Goal: Task Accomplishment & Management: Use online tool/utility

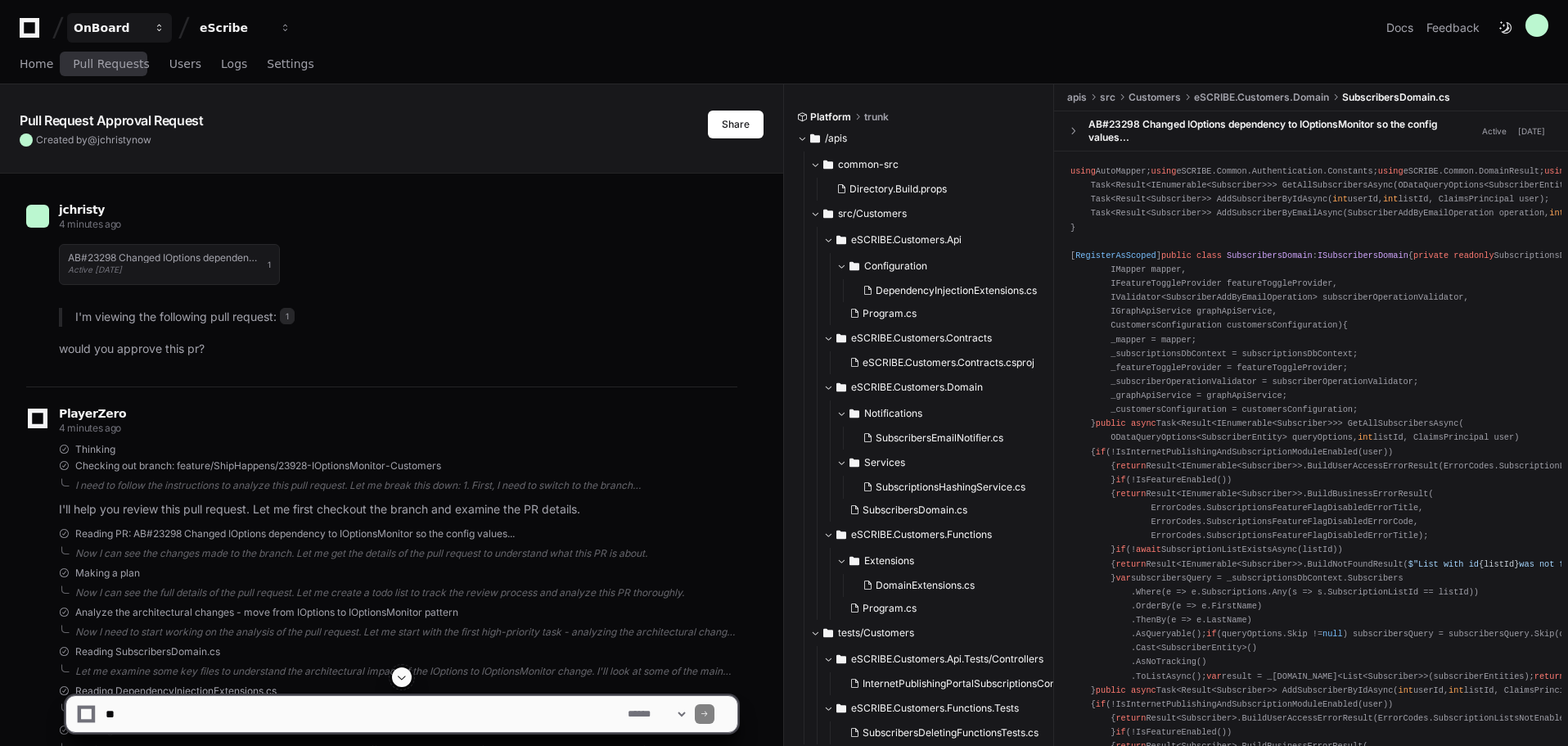
drag, startPoint x: 118, startPoint y: 63, endPoint x: 85, endPoint y: 14, distance: 59.1
click at [118, 63] on span "Pull Requests" at bounding box center [111, 63] width 76 height 10
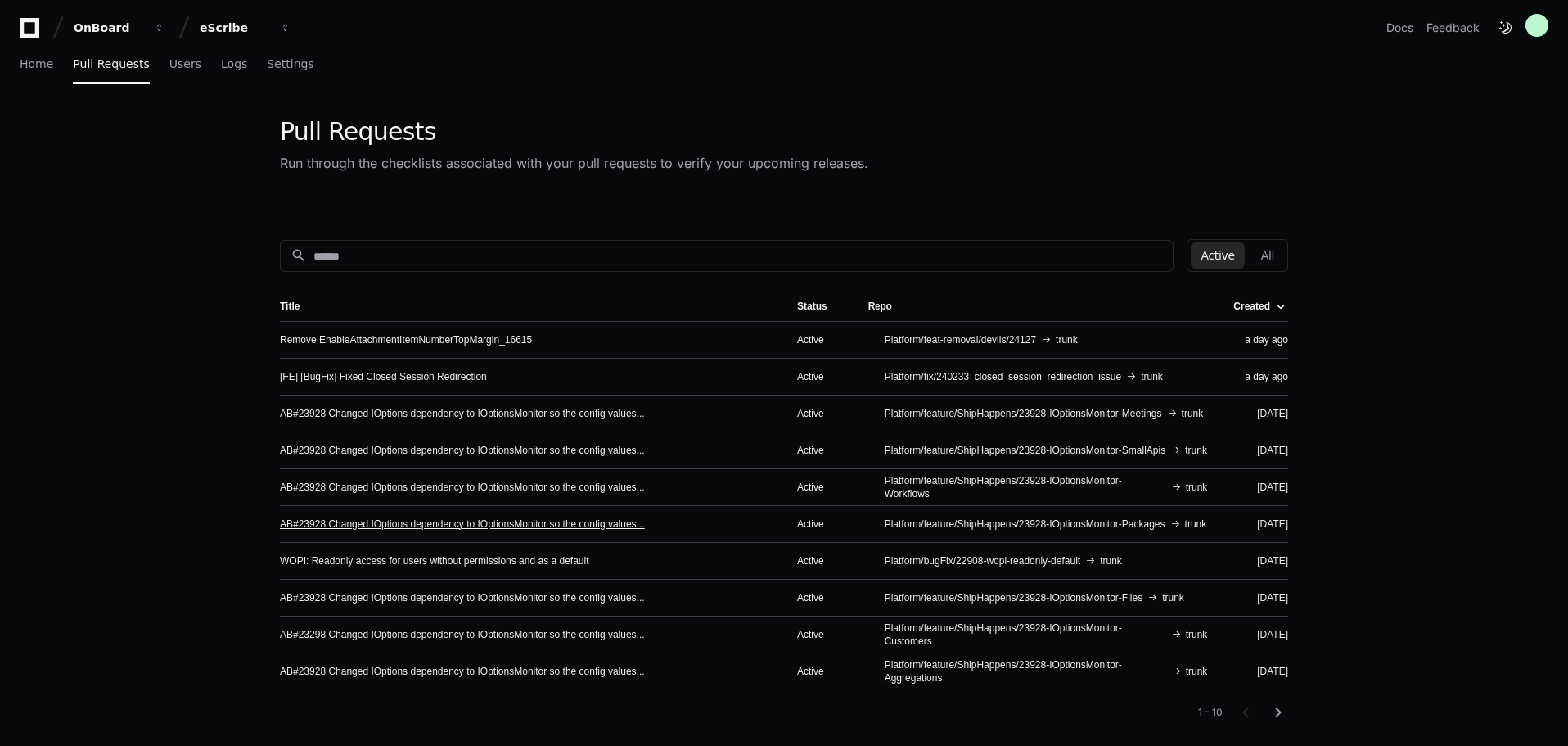
click at [489, 520] on link "AB#23928 Changed IOptions dependency to IOptionsMonitor so the config values..." at bounding box center [462, 524] width 365 height 14
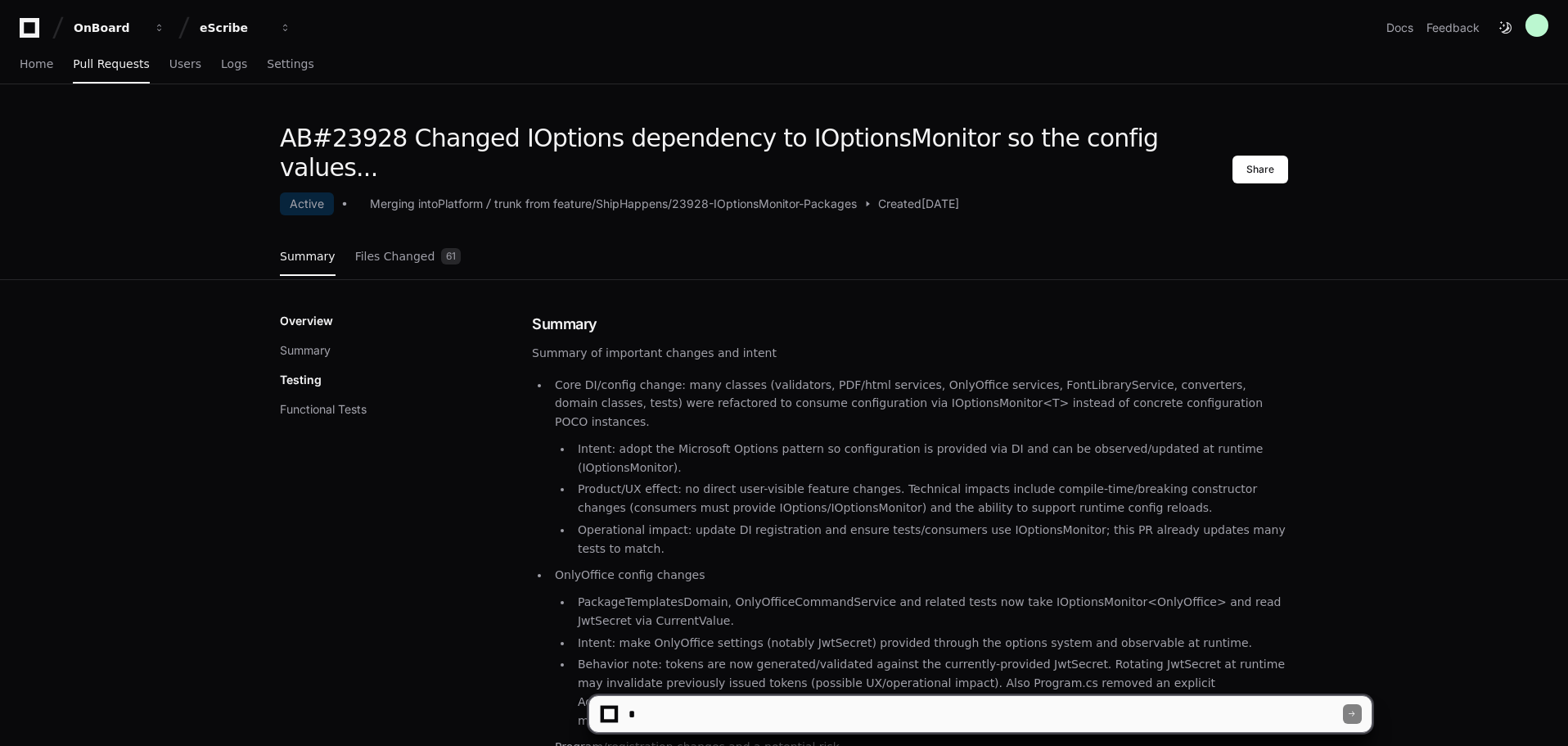
click at [715, 709] on textarea at bounding box center [984, 713] width 718 height 36
type textarea "**********"
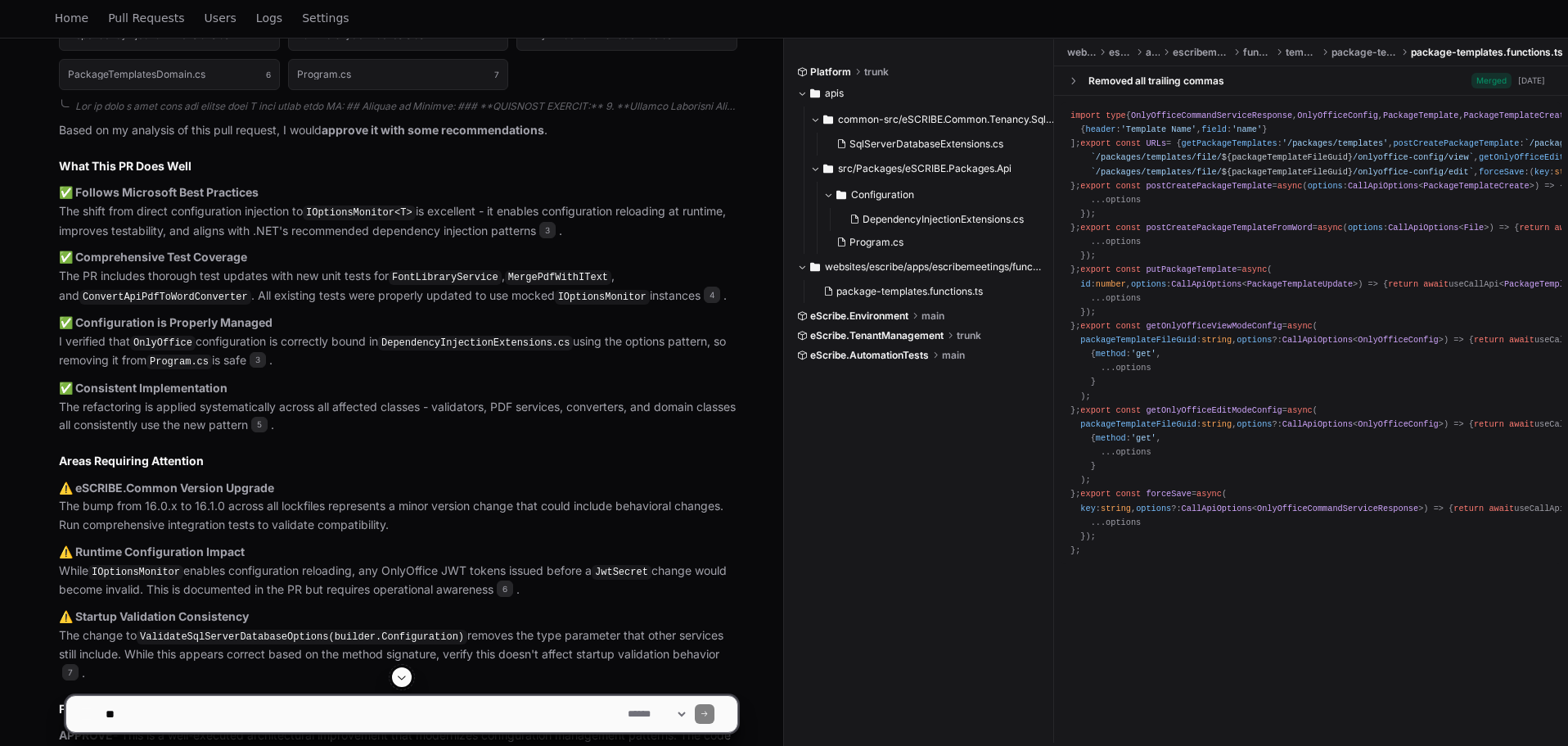
scroll to position [943, 0]
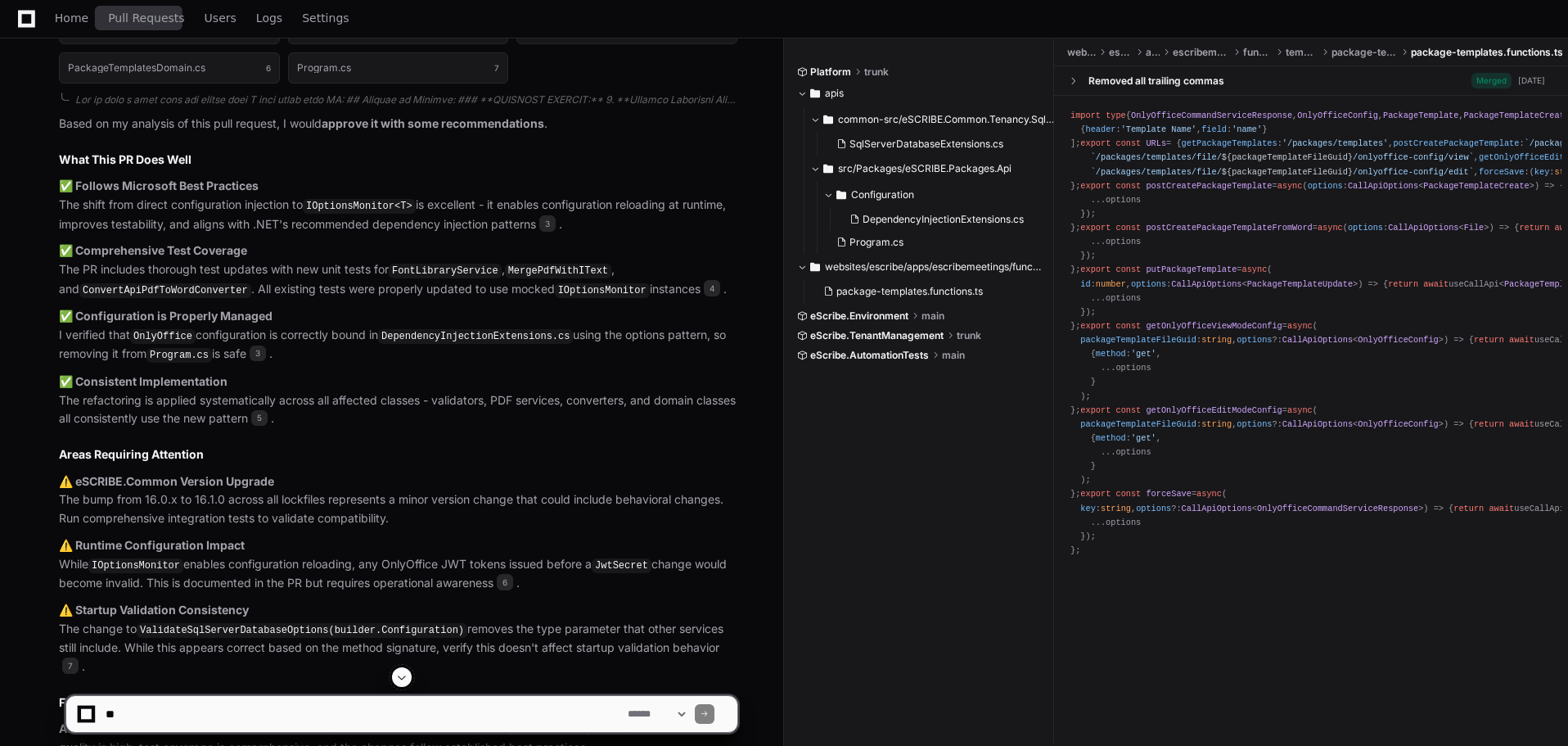
click at [118, 16] on span "Pull Requests" at bounding box center [146, 18] width 76 height 10
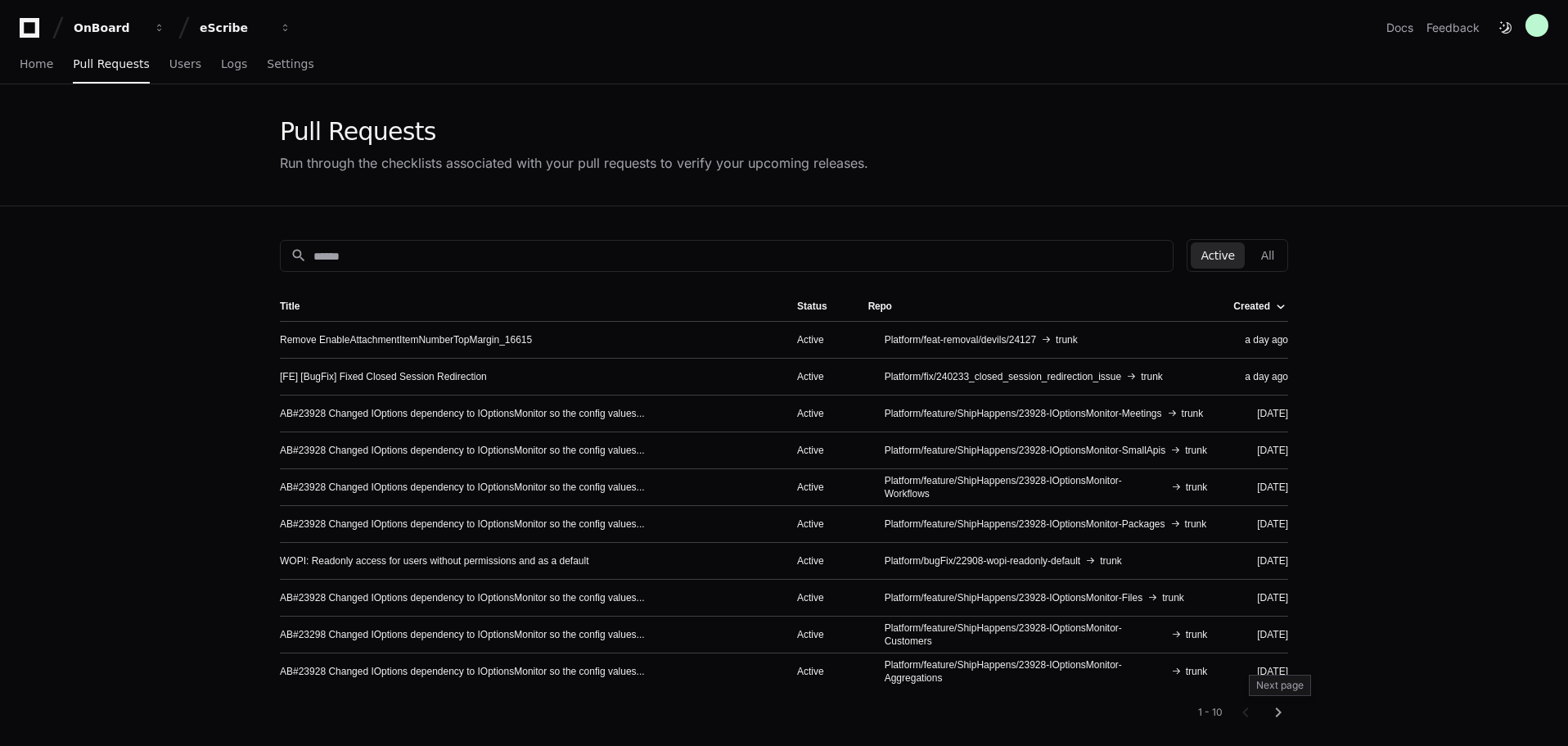
click at [1277, 716] on mat-icon "chevron_right" at bounding box center [1278, 713] width 20 height 20
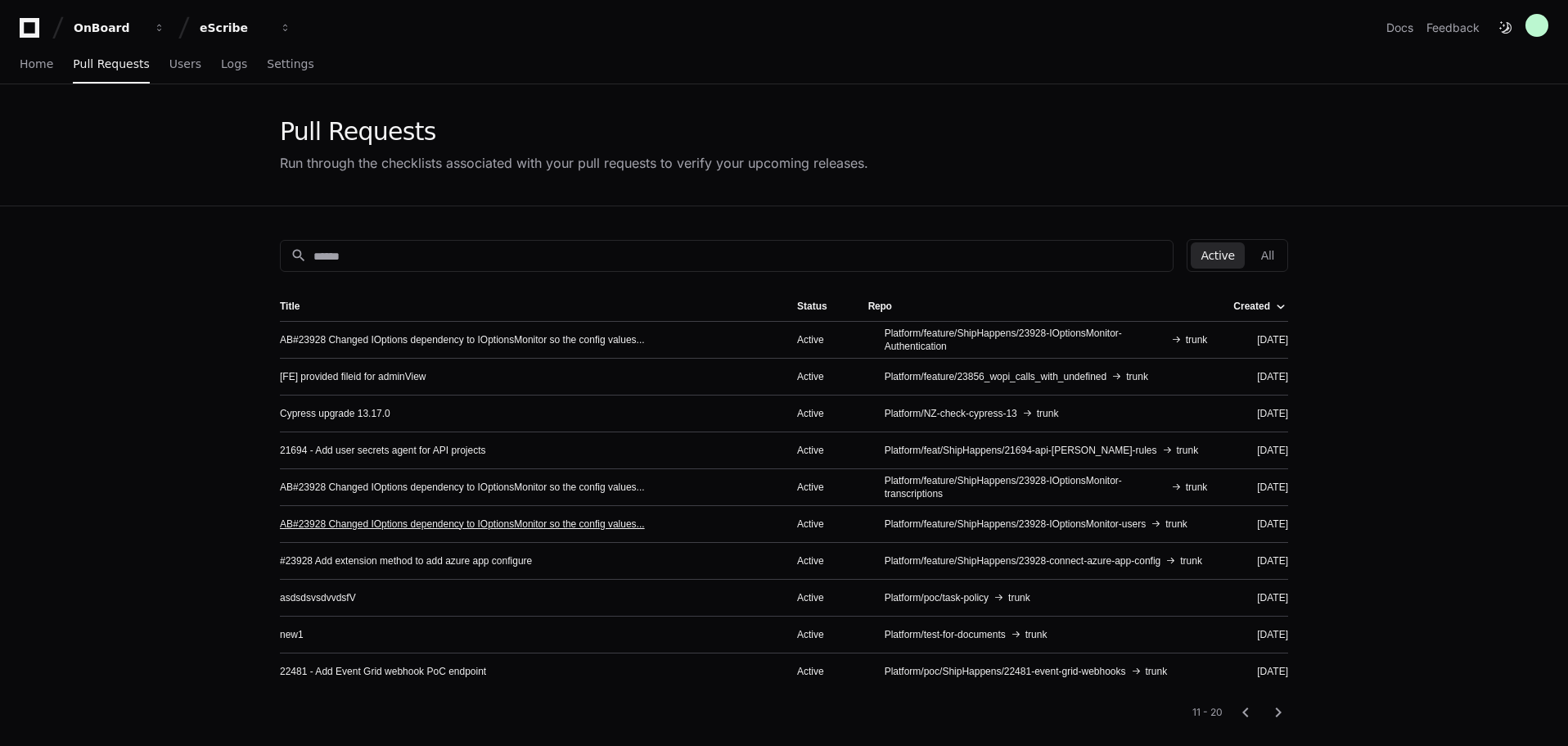
click at [545, 521] on link "AB#23928 Changed IOptions dependency to IOptionsMonitor so the config values..." at bounding box center [462, 524] width 365 height 14
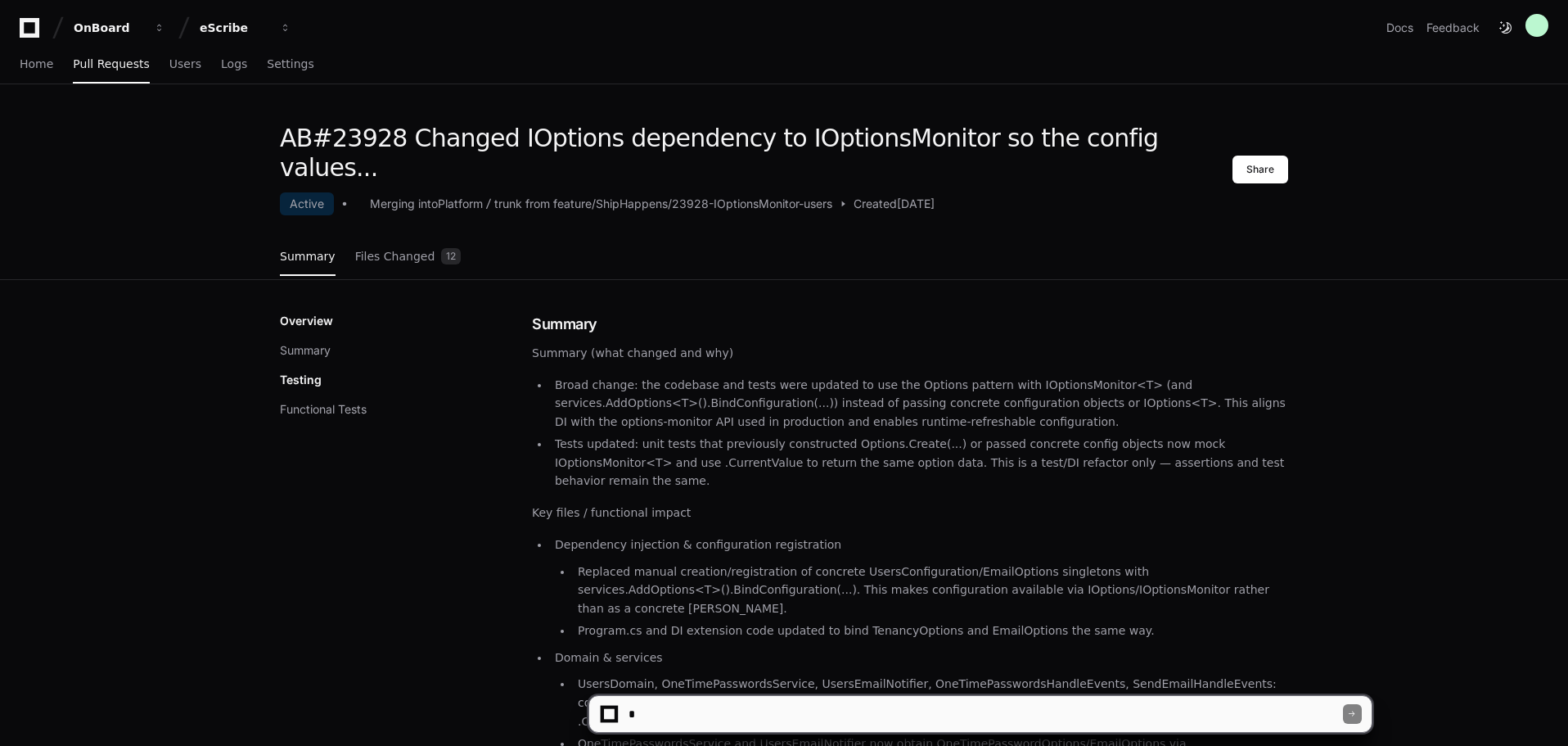
click at [783, 719] on textarea at bounding box center [984, 713] width 718 height 36
type textarea "**********"
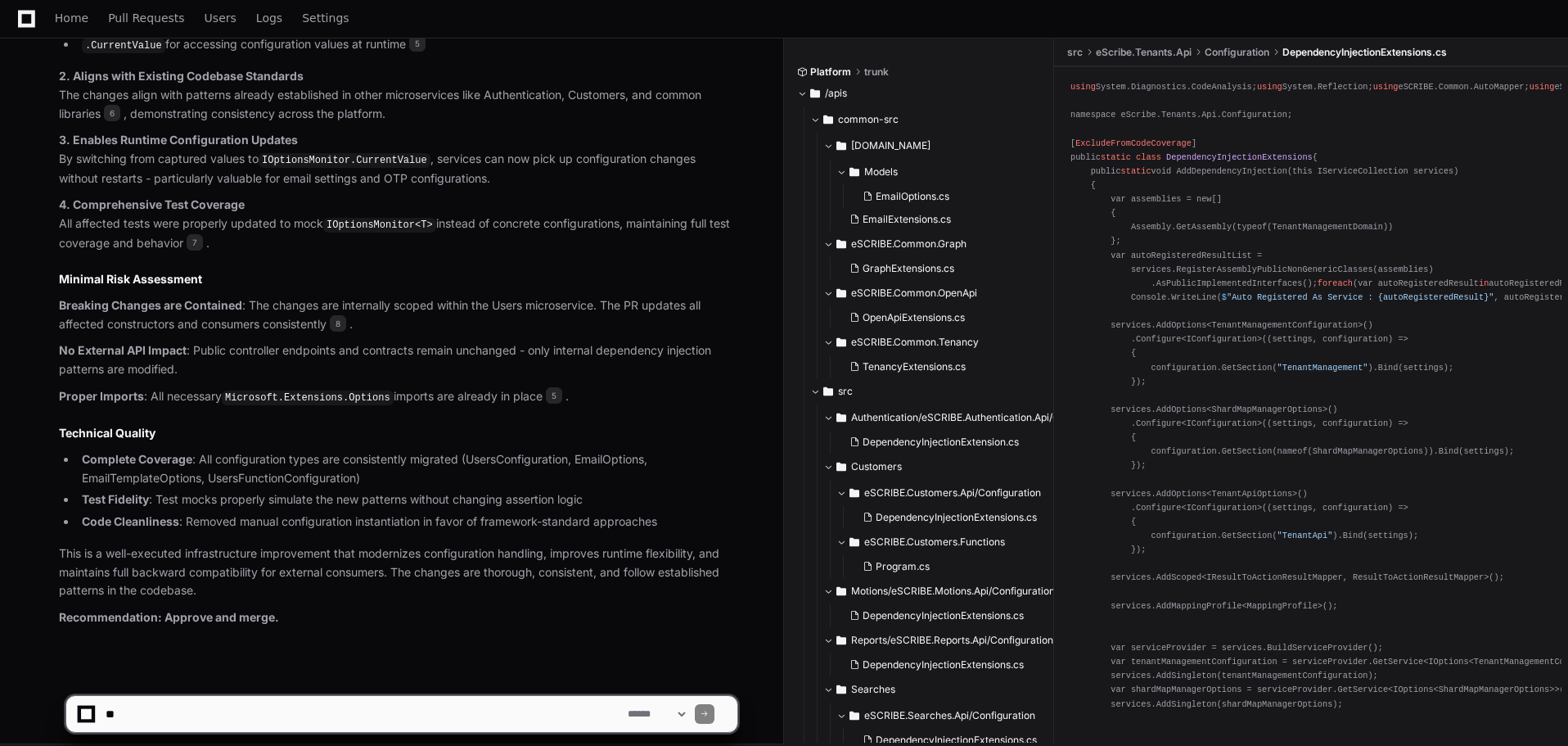
scroll to position [1368, 0]
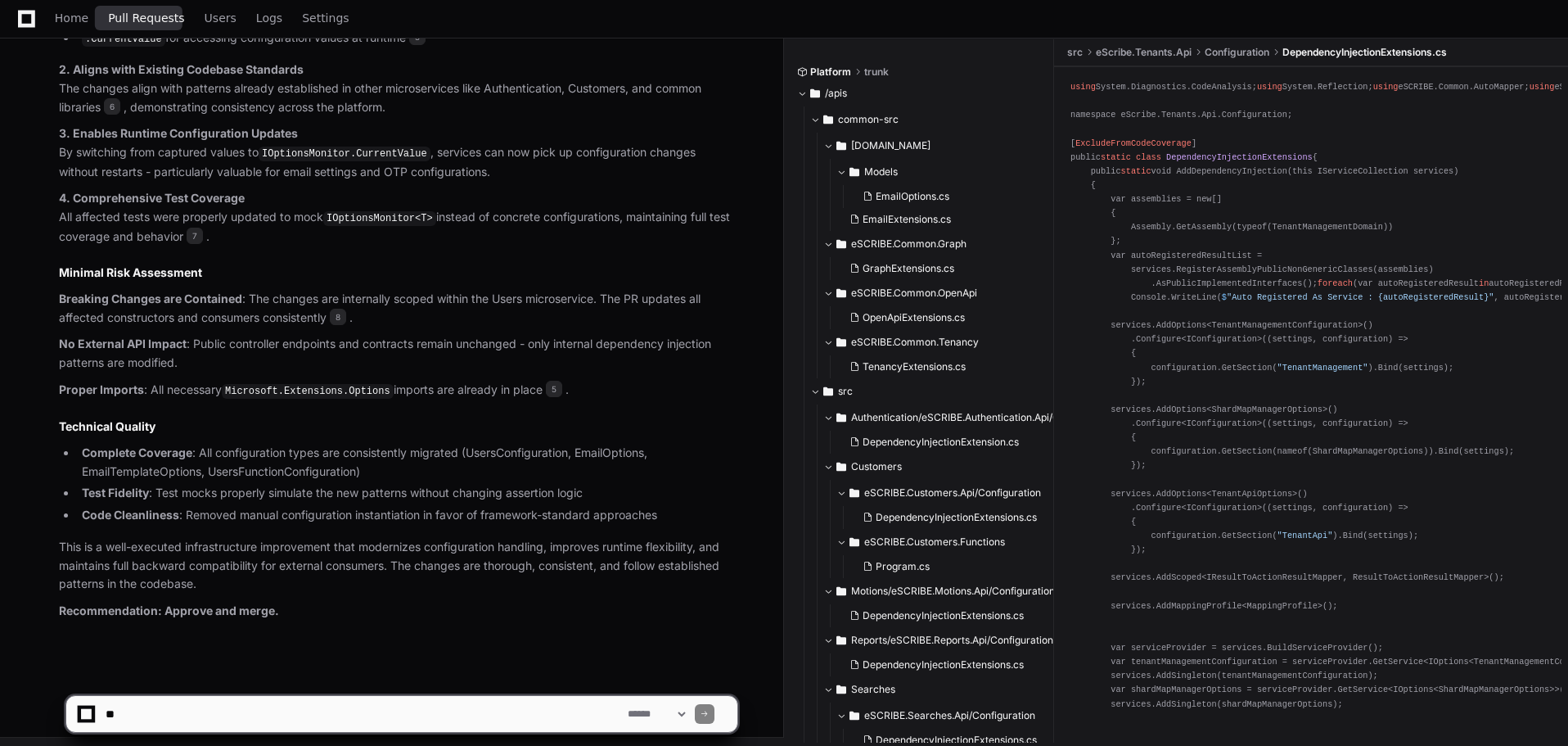
drag, startPoint x: 136, startPoint y: 18, endPoint x: 123, endPoint y: 1, distance: 21.4
click at [136, 18] on span "Pull Requests" at bounding box center [146, 18] width 76 height 10
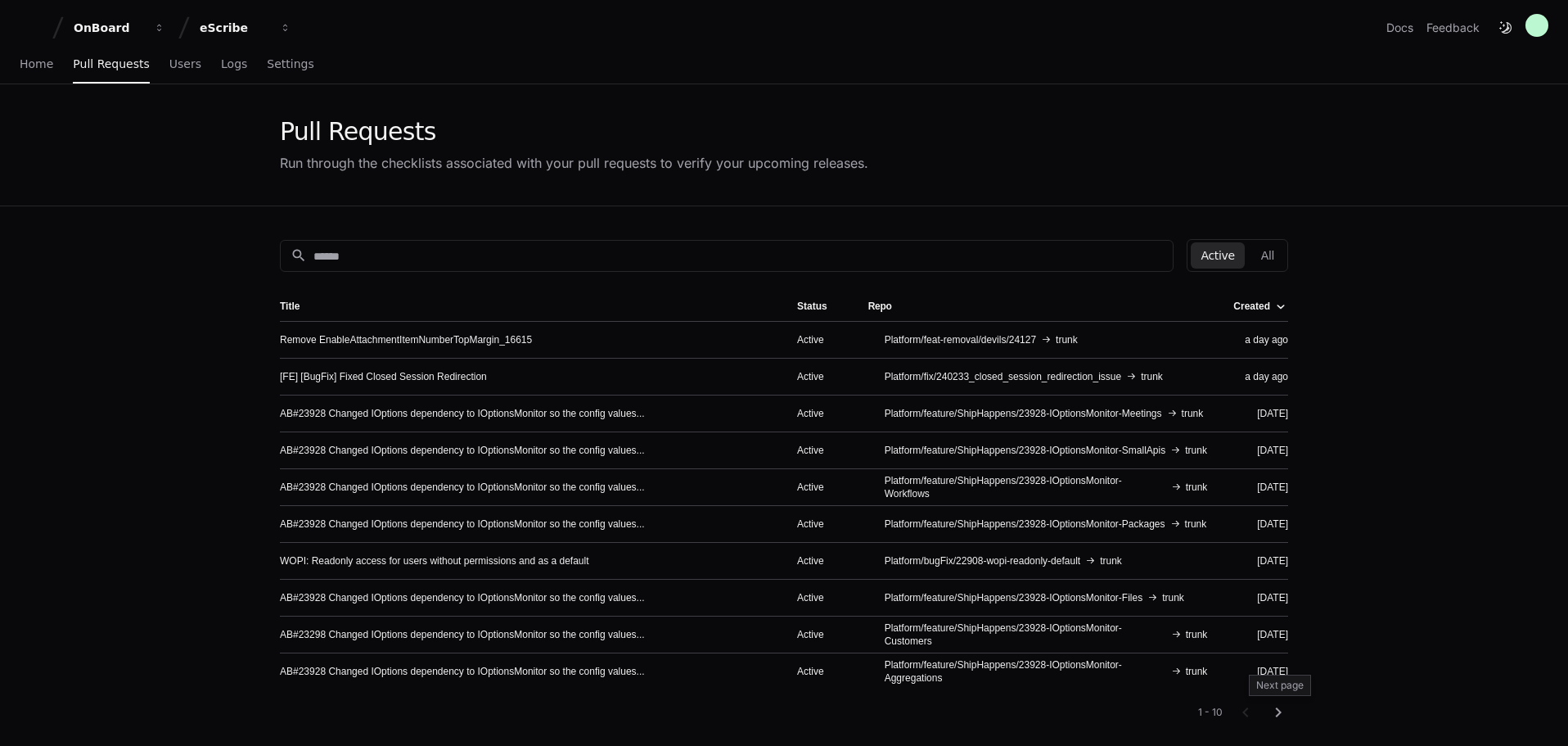
click at [1281, 709] on mat-icon "chevron_right" at bounding box center [1278, 713] width 20 height 20
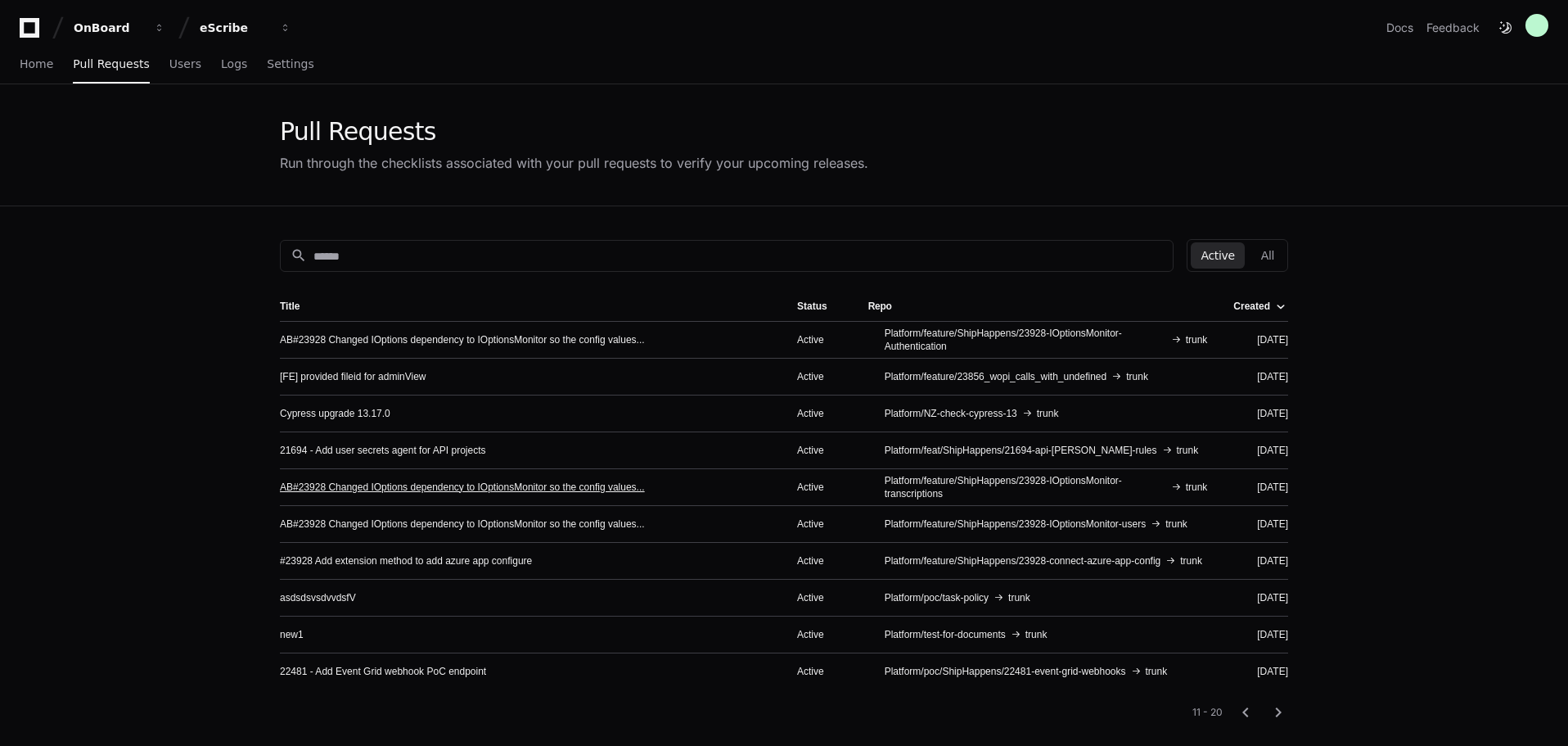
click at [624, 485] on link "AB#23928 Changed IOptions dependency to IOptionsMonitor so the config values..." at bounding box center [462, 487] width 365 height 14
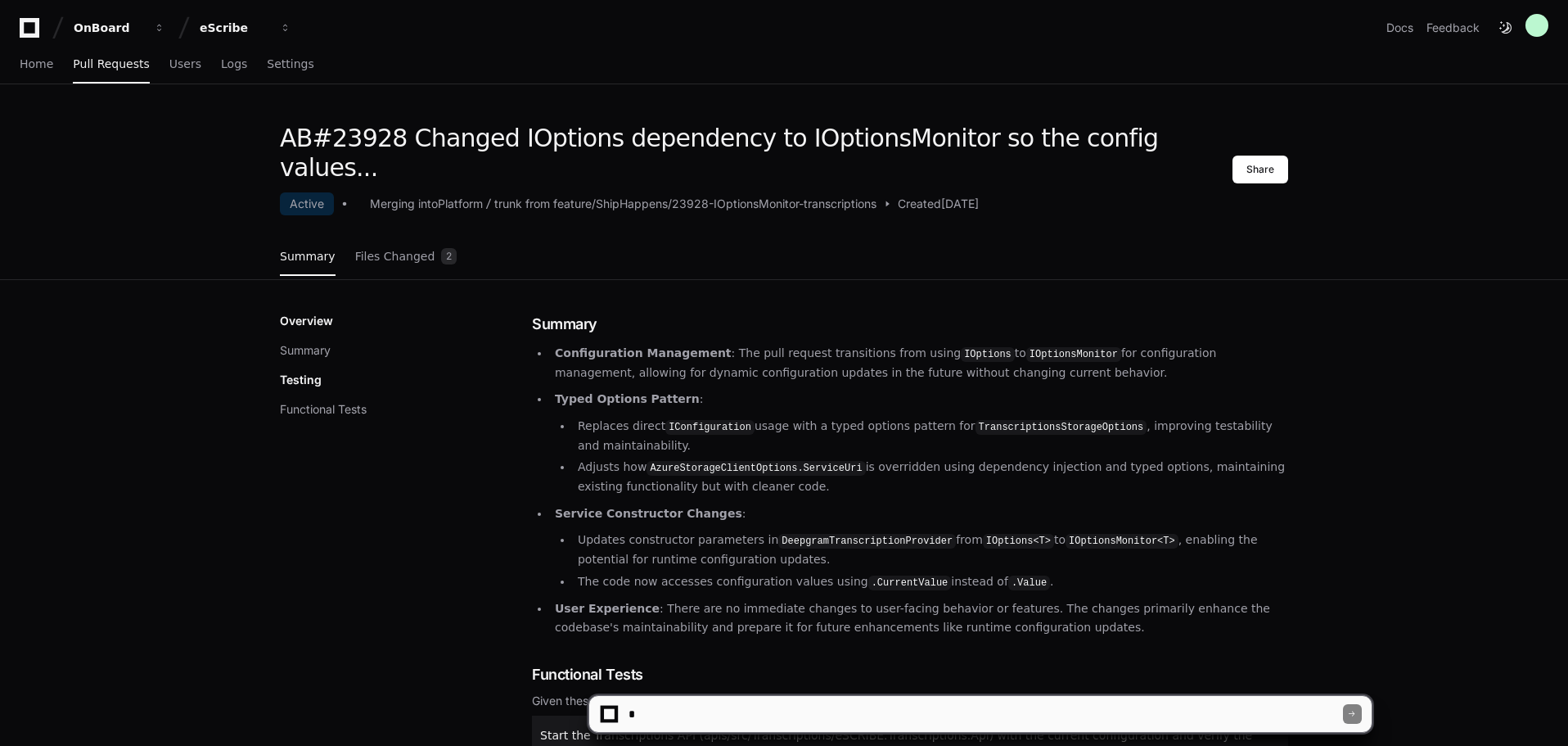
click at [693, 712] on textarea at bounding box center [984, 713] width 718 height 36
type textarea "**********"
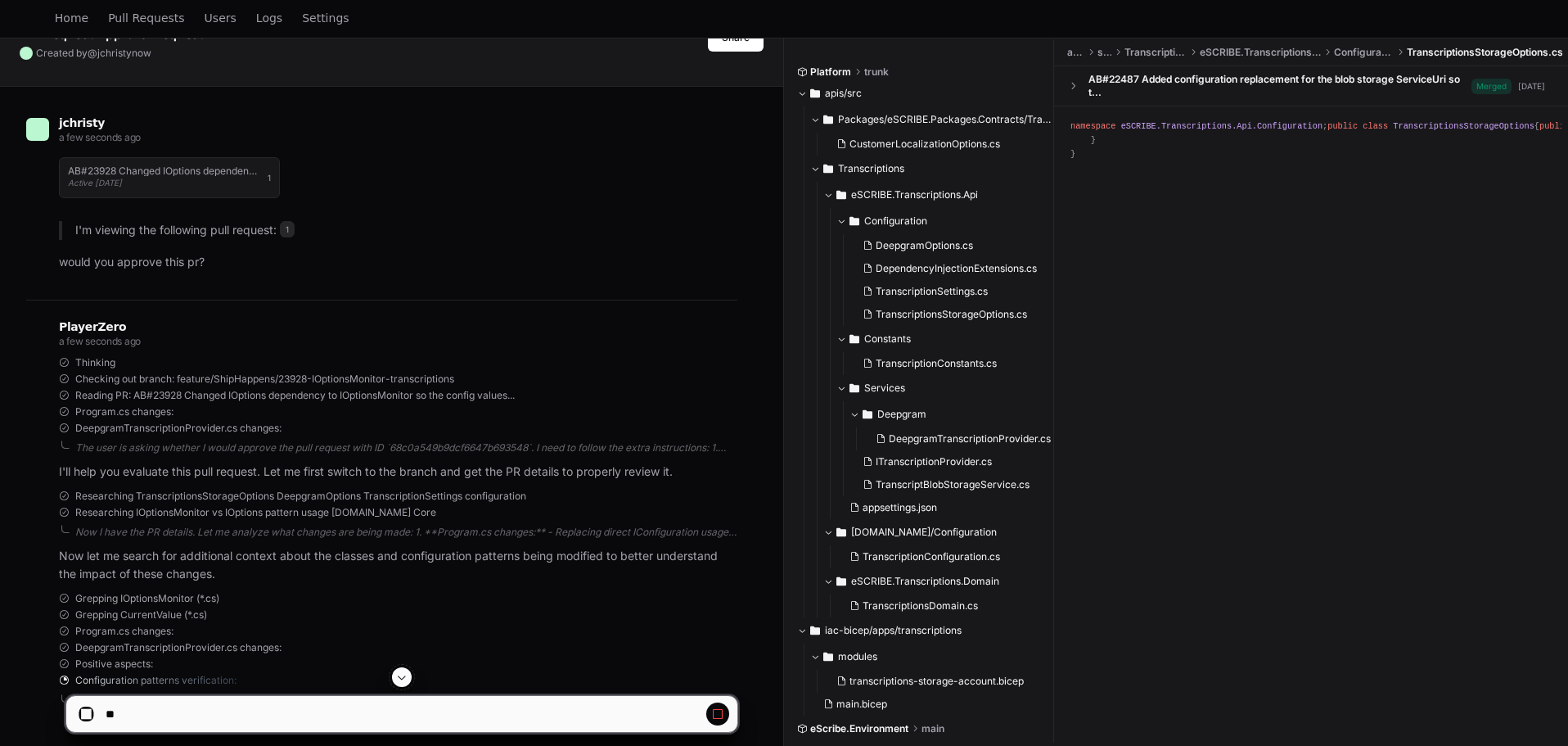
scroll to position [266, 0]
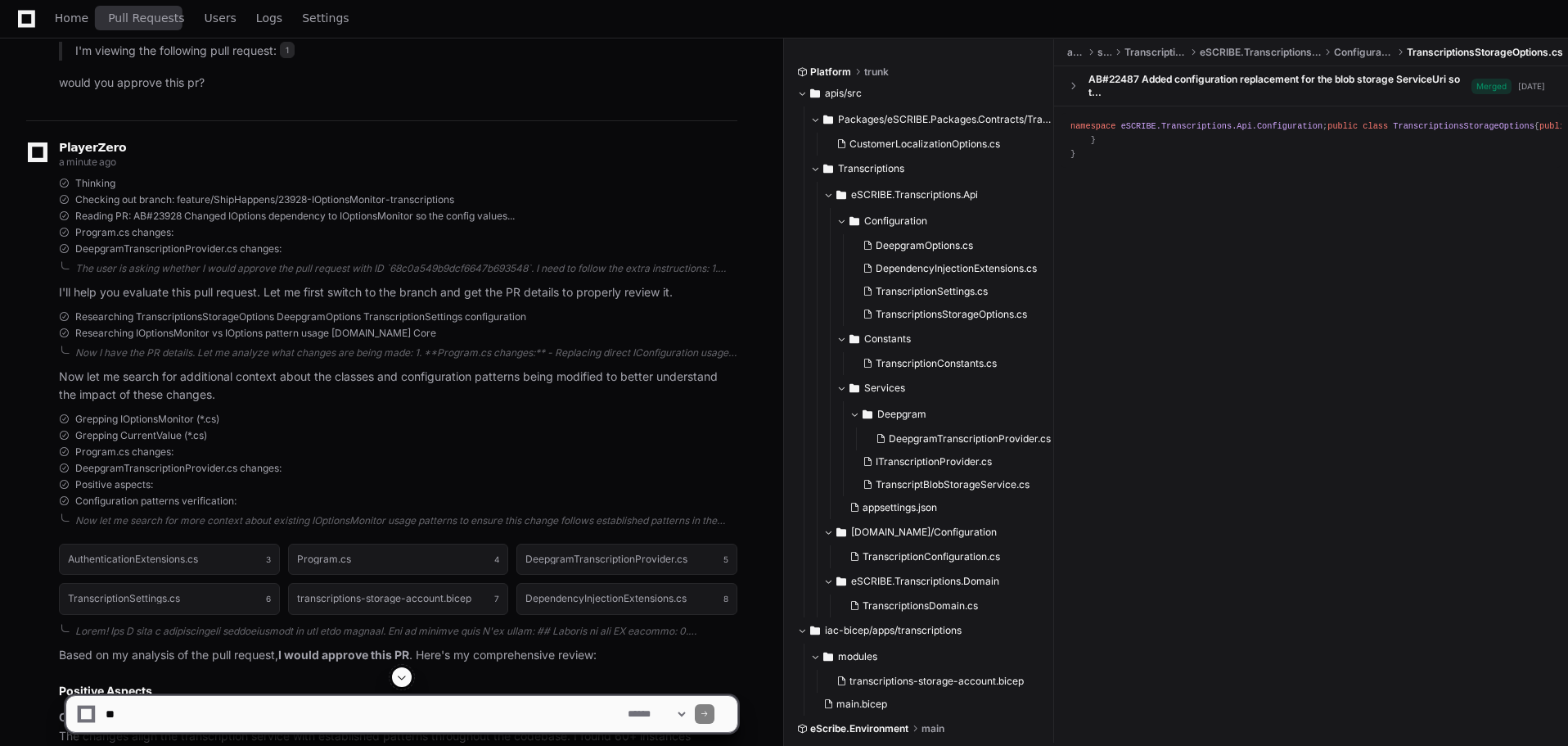
drag, startPoint x: 144, startPoint y: 14, endPoint x: 142, endPoint y: 23, distance: 9.2
click at [144, 14] on span "Pull Requests" at bounding box center [146, 18] width 76 height 10
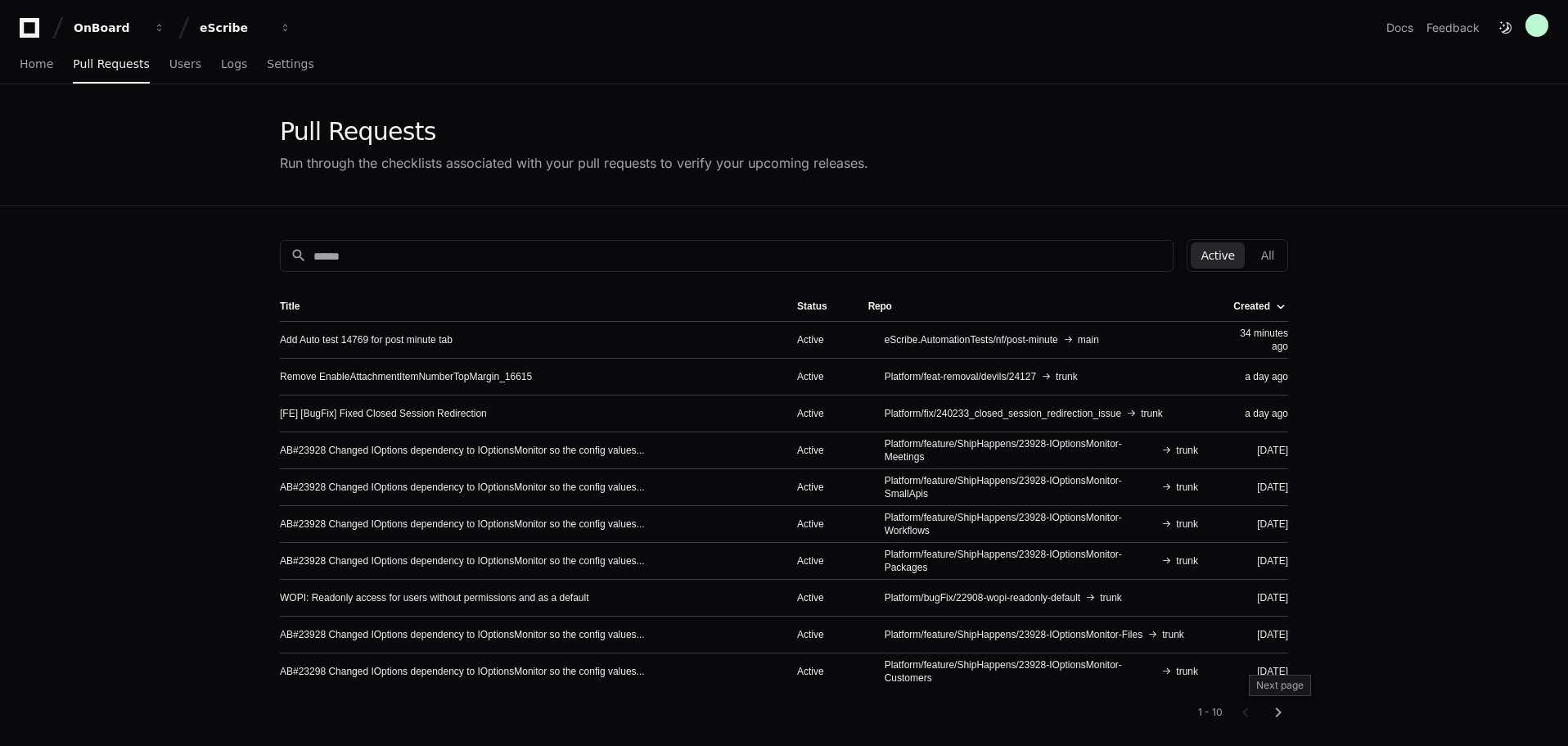
click at [1276, 709] on mat-icon "chevron_right" at bounding box center [1278, 713] width 20 height 20
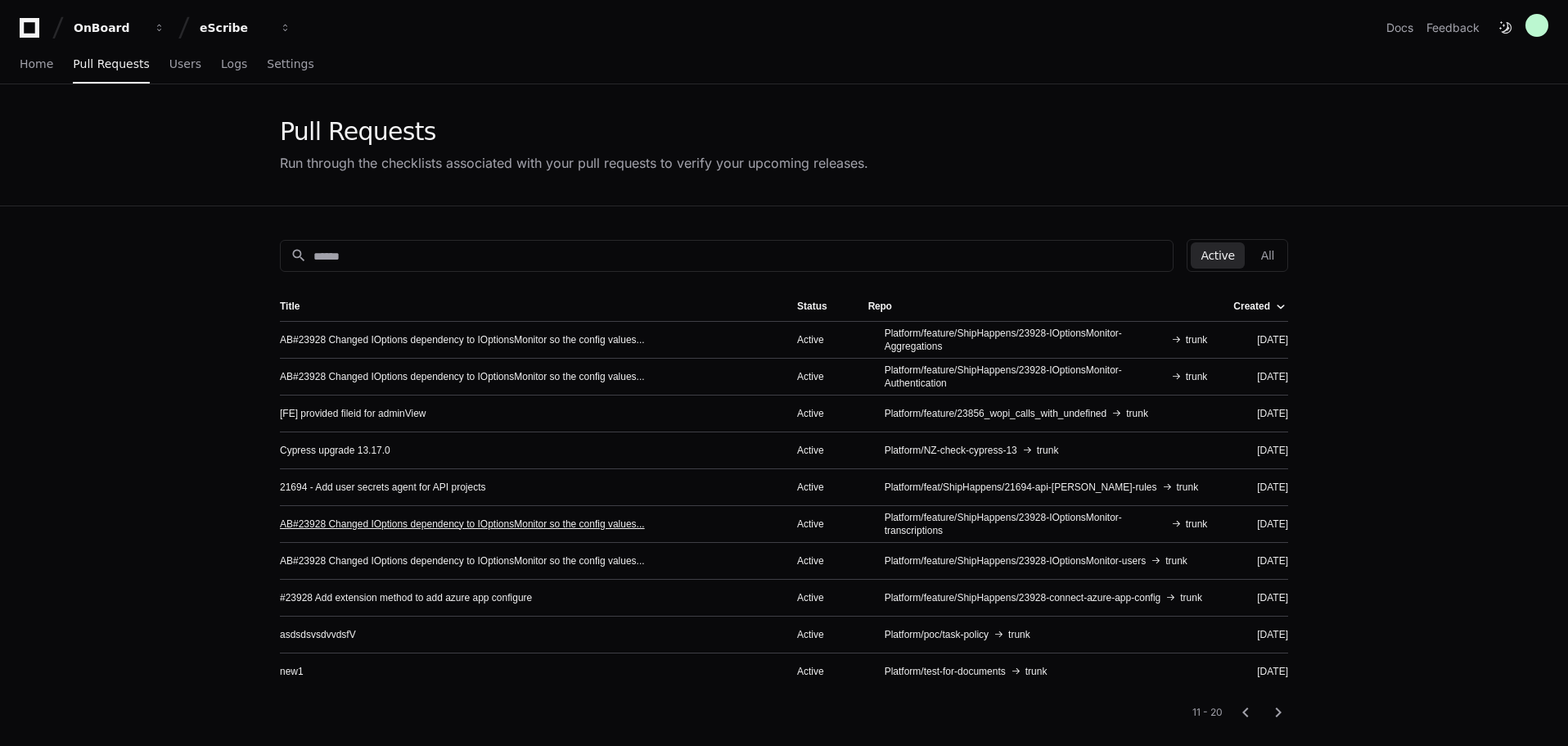
click at [590, 527] on link "AB#23928 Changed IOptions dependency to IOptionsMonitor so the config values..." at bounding box center [462, 524] width 365 height 14
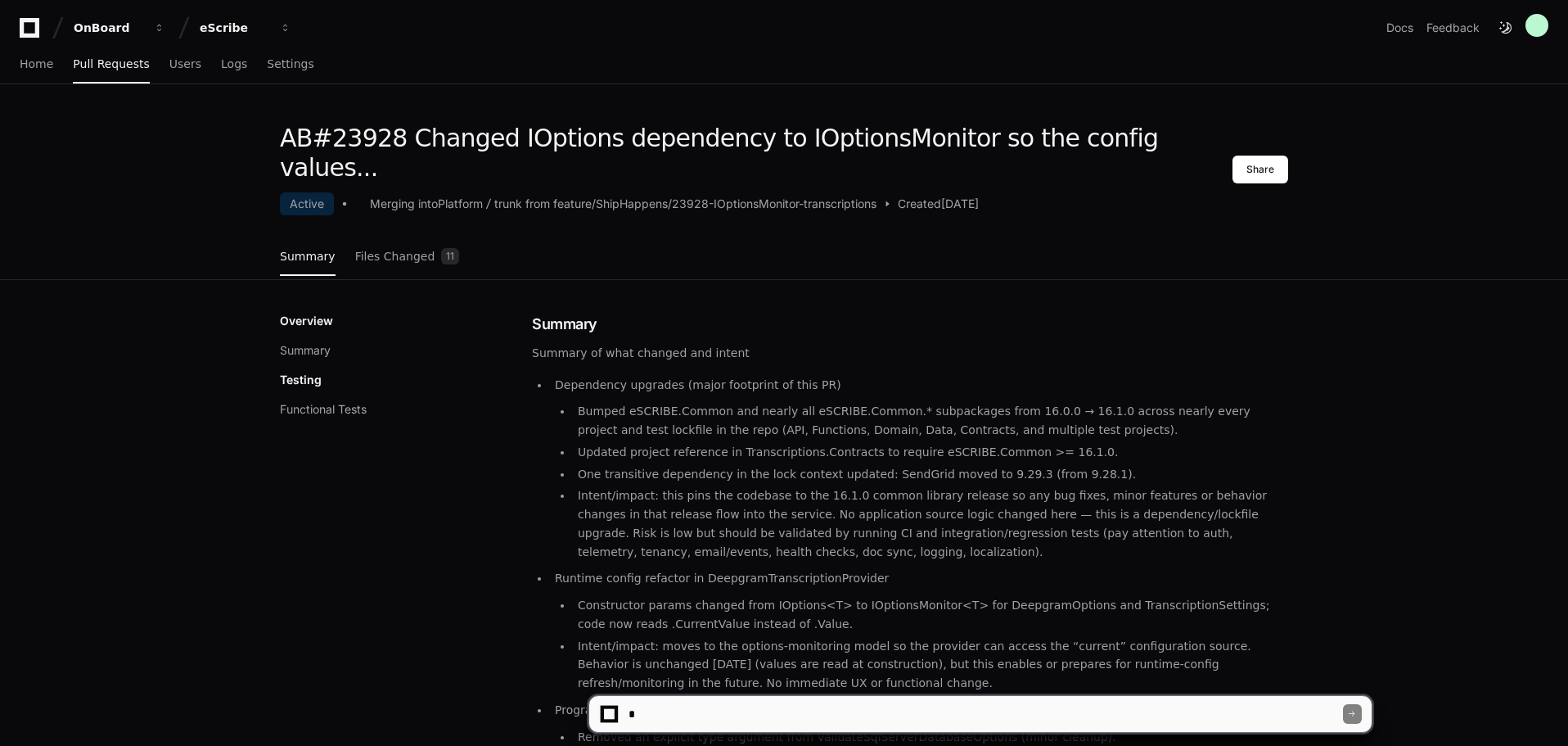
click at [719, 719] on textarea at bounding box center [984, 713] width 718 height 36
type textarea "**********"
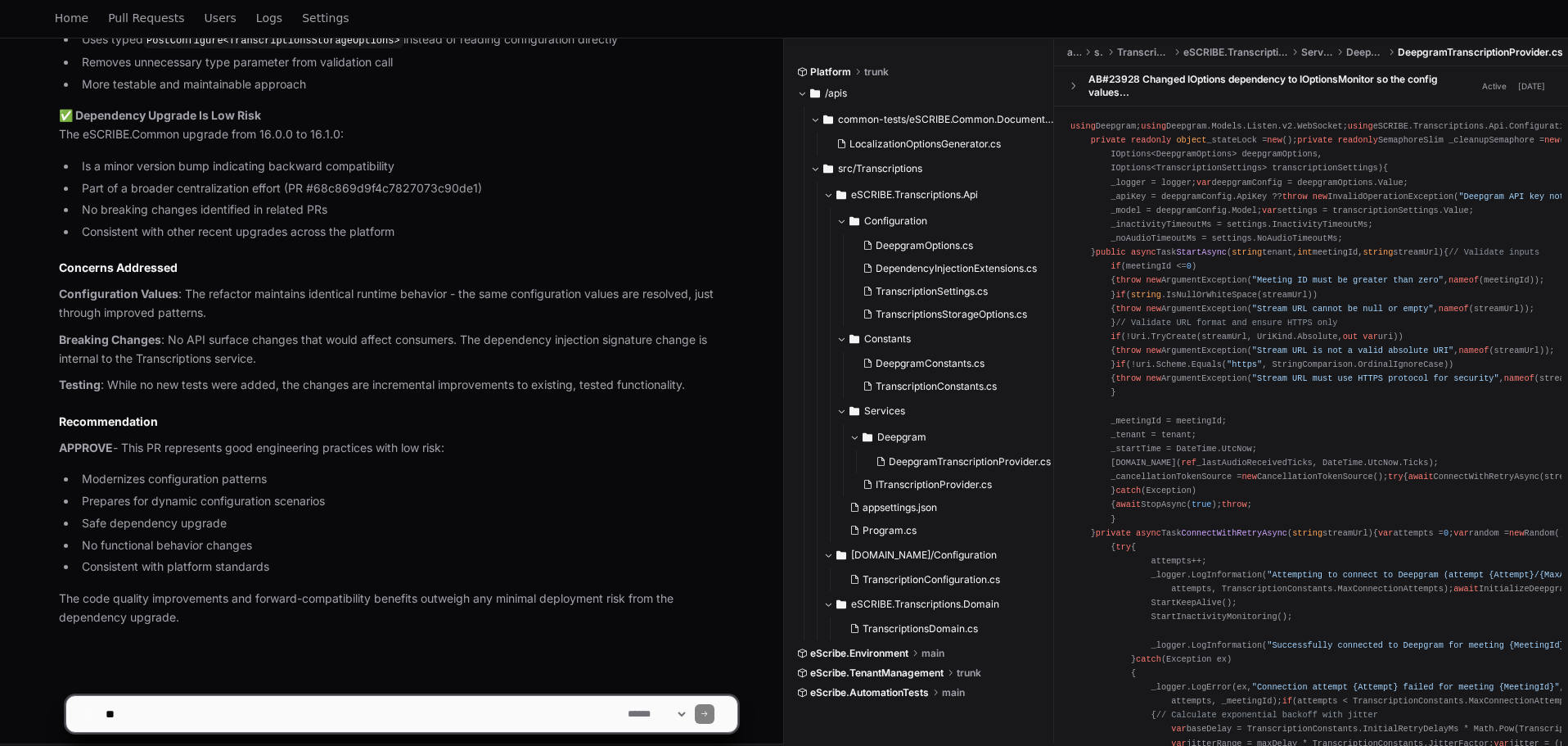
scroll to position [1758, 0]
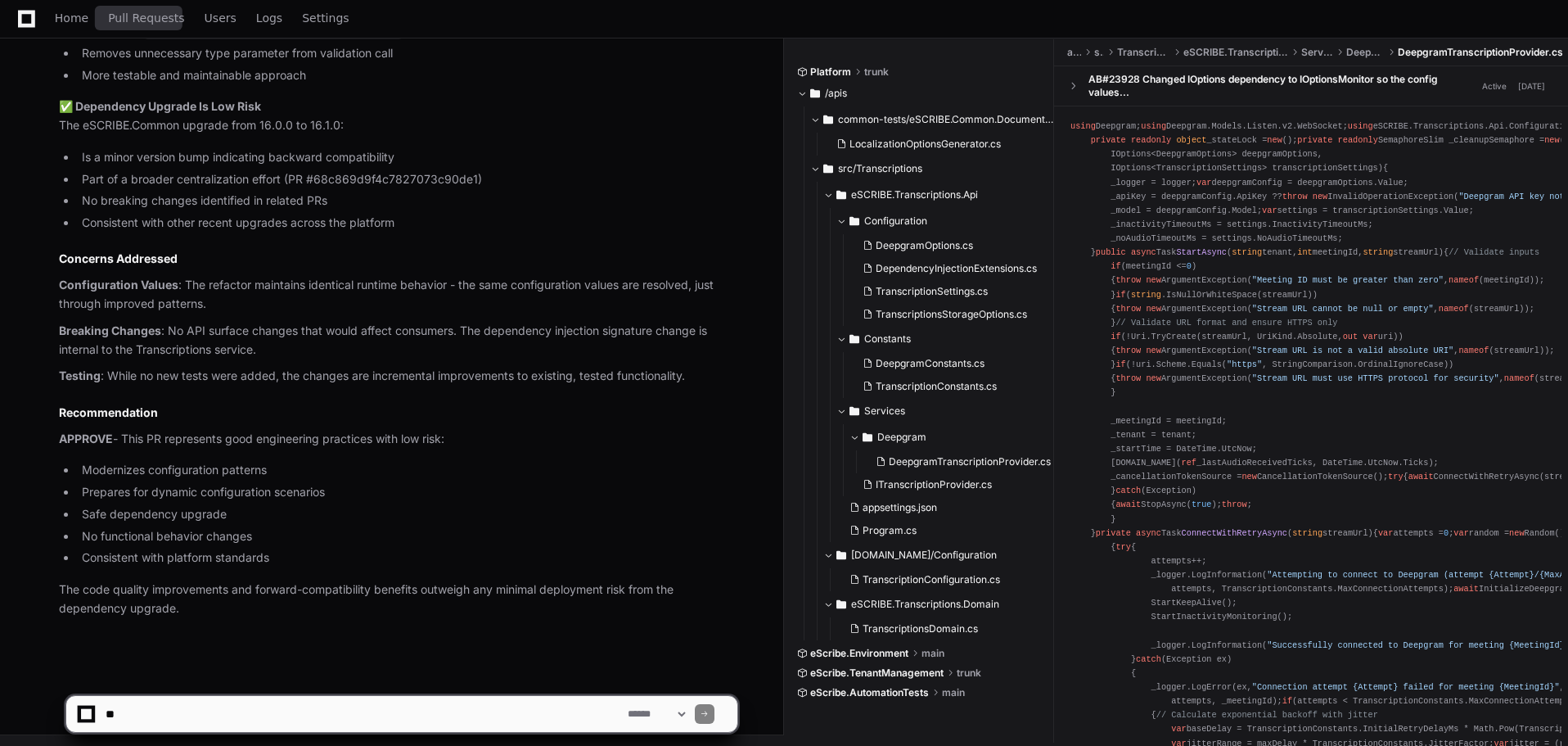
click at [144, 23] on span "Pull Requests" at bounding box center [146, 18] width 76 height 10
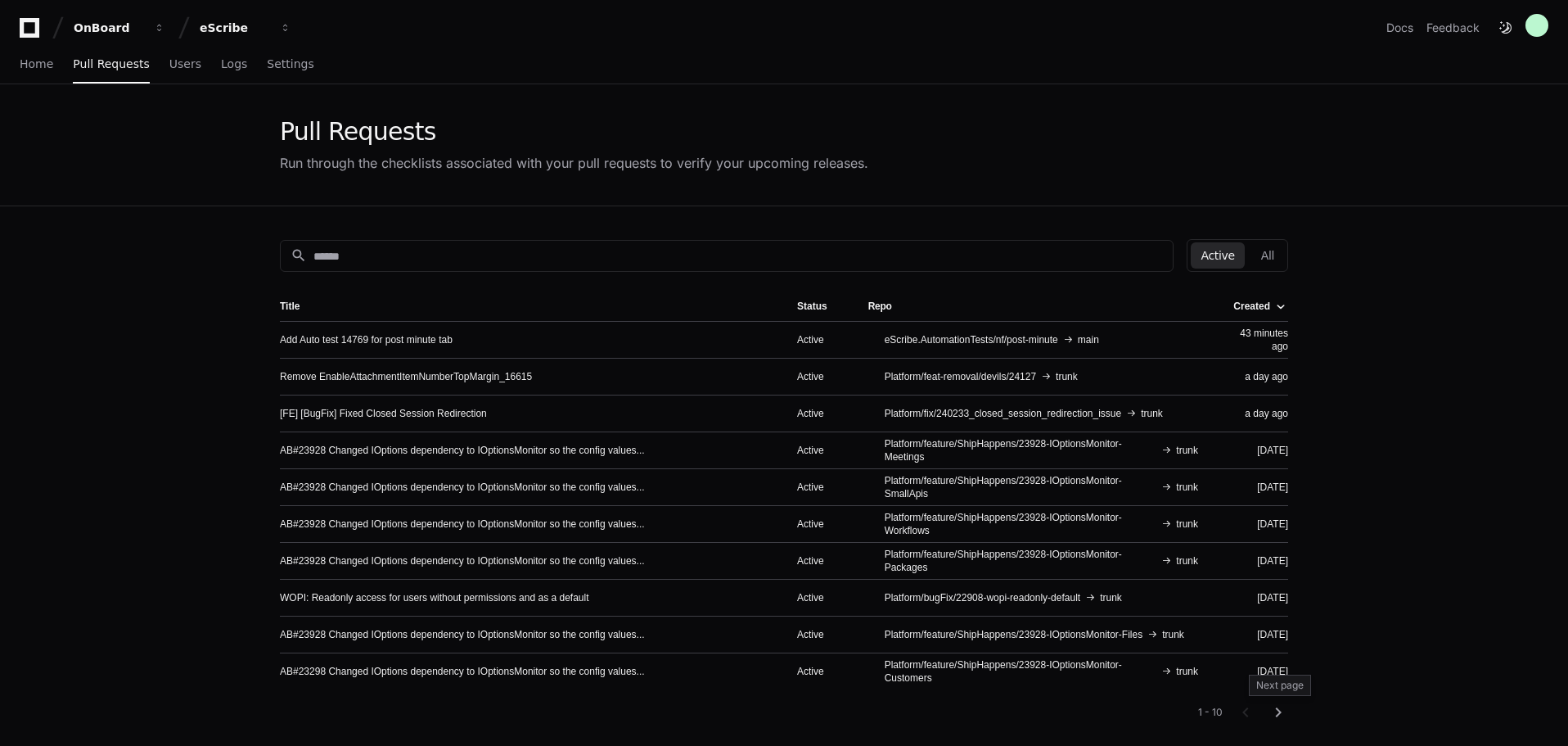
click at [1278, 714] on mat-icon "chevron_right" at bounding box center [1278, 713] width 20 height 20
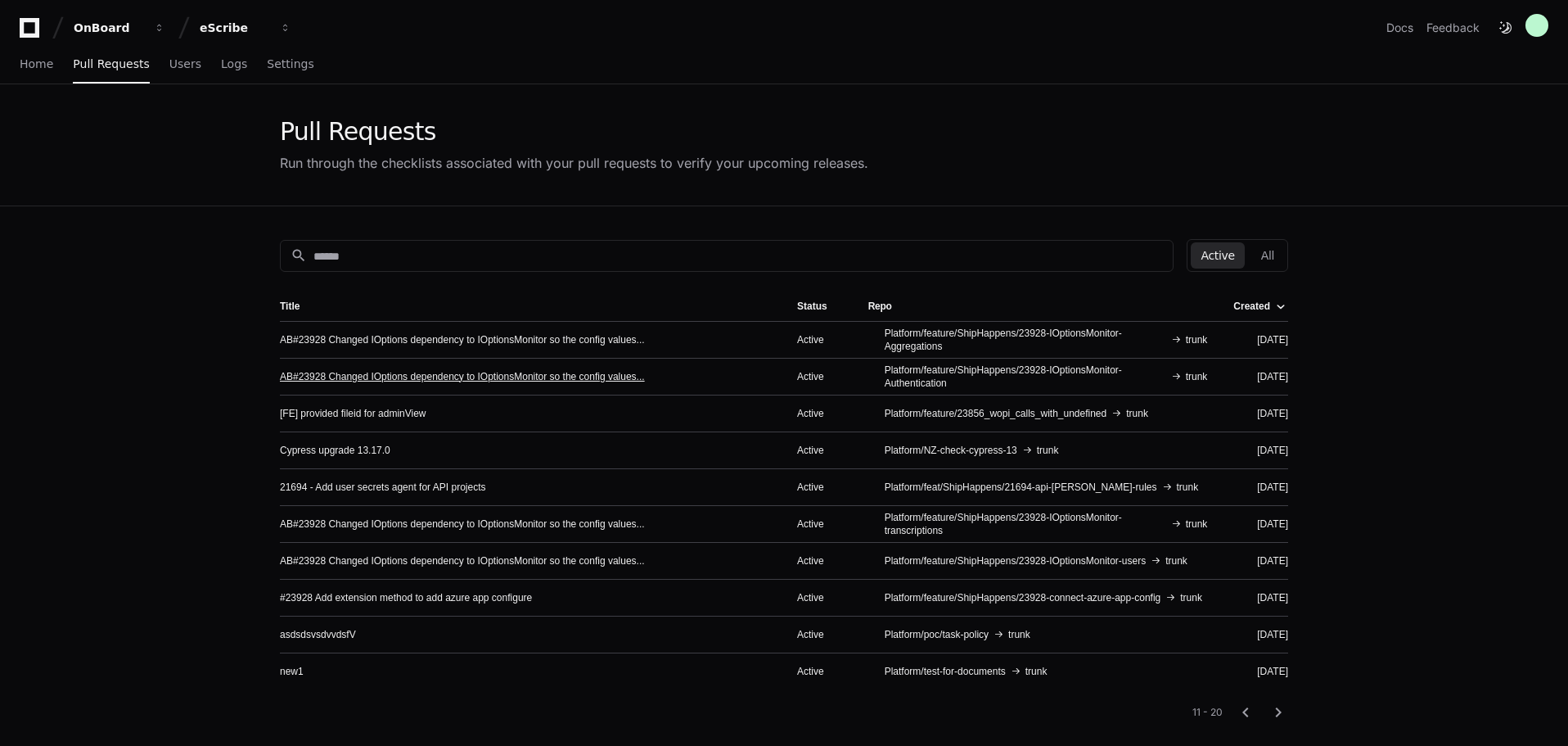
click at [515, 379] on link "AB#23928 Changed IOptions dependency to IOptionsMonitor so the config values..." at bounding box center [462, 377] width 365 height 14
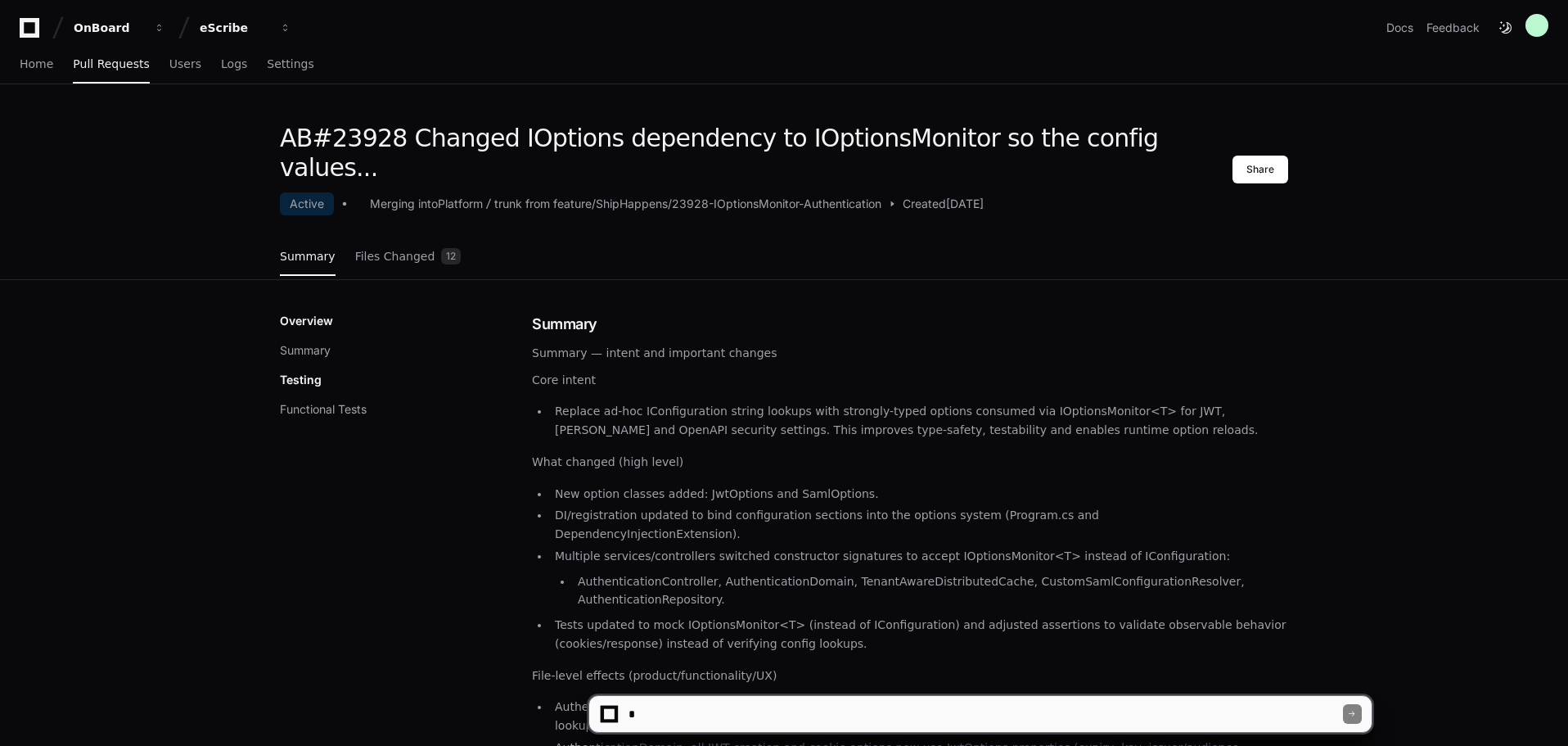
click at [677, 713] on textarea at bounding box center [984, 713] width 718 height 36
type textarea "**********"
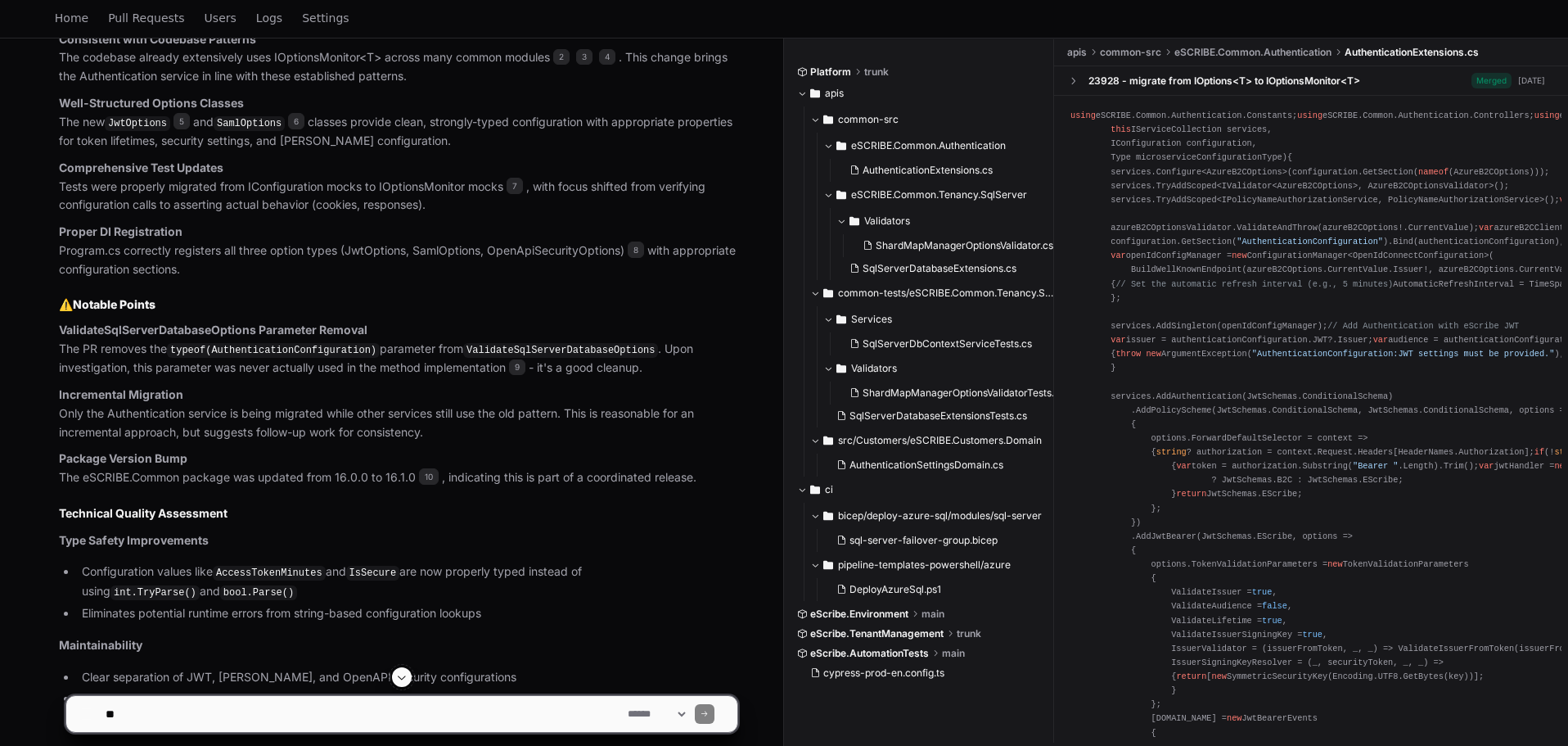
scroll to position [1310, 0]
